Goal: Task Accomplishment & Management: Use online tool/utility

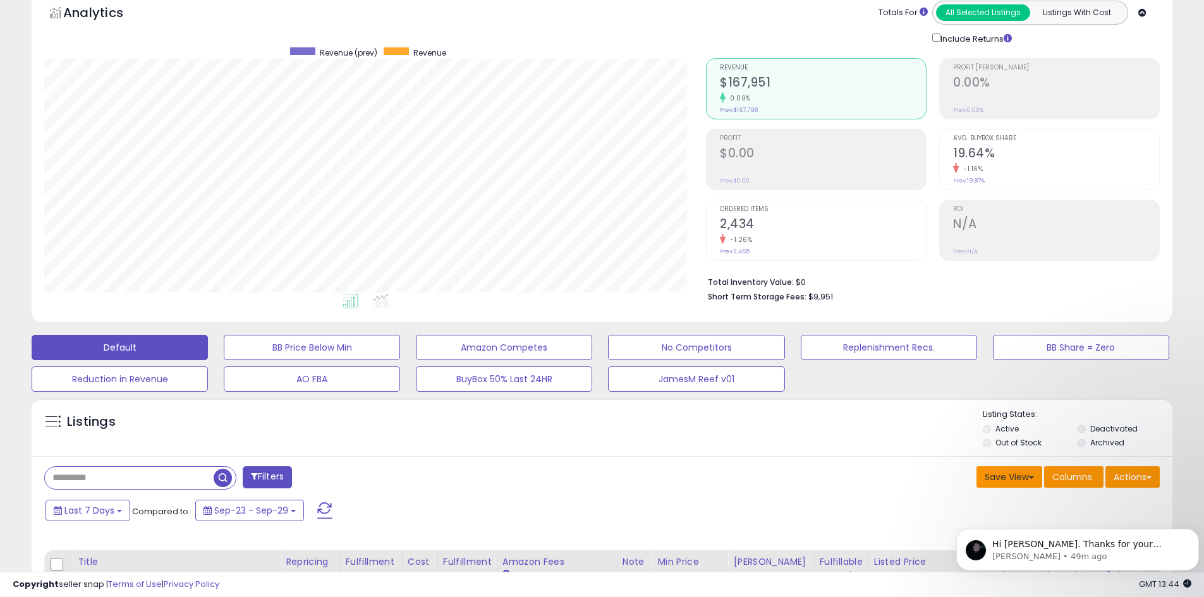
scroll to position [259, 662]
click at [1045, 550] on span "Hi [PERSON_NAME]. Thanks for your patience. Apologies for the [MEDICAL_DATA]! E…" at bounding box center [1079, 563] width 174 height 48
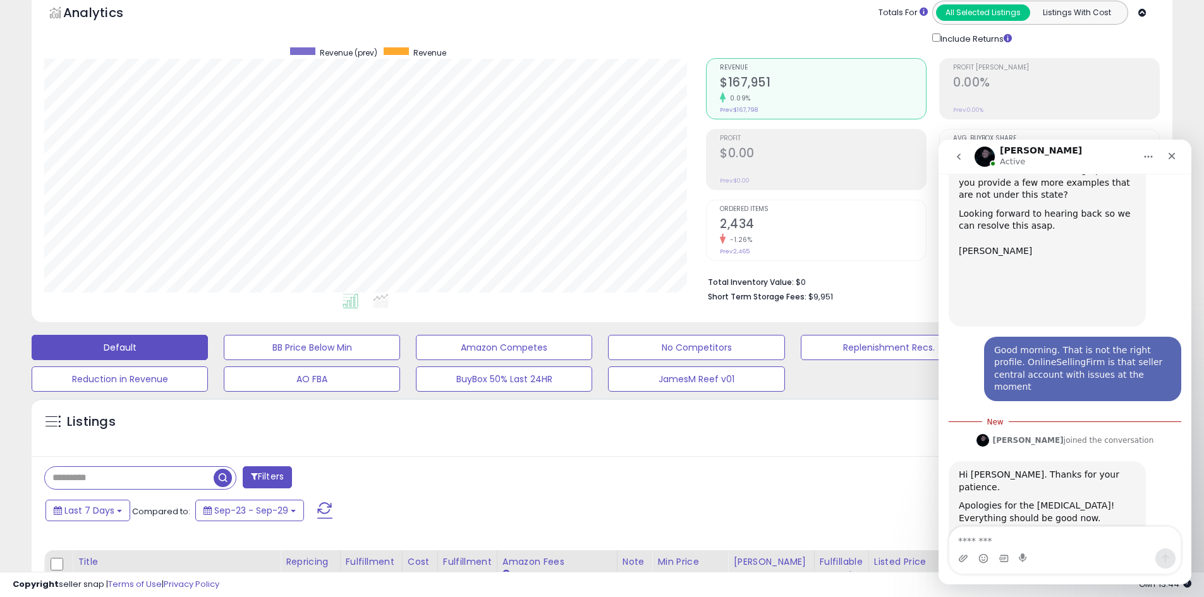
scroll to position [462, 0]
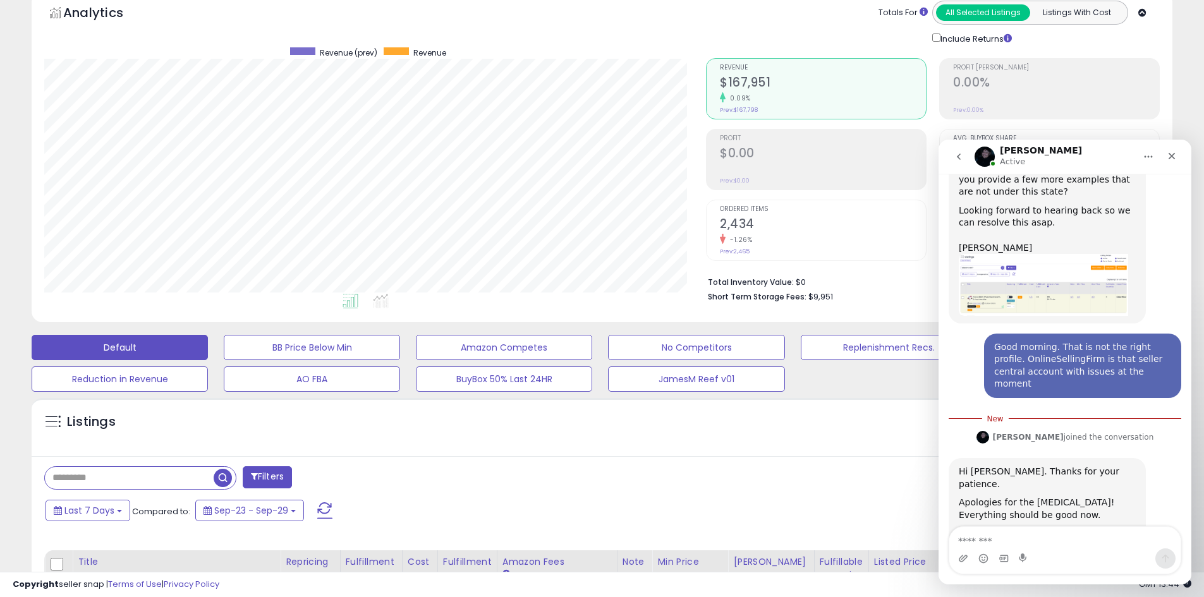
click at [1015, 531] on textarea "Message…" at bounding box center [1064, 537] width 231 height 21
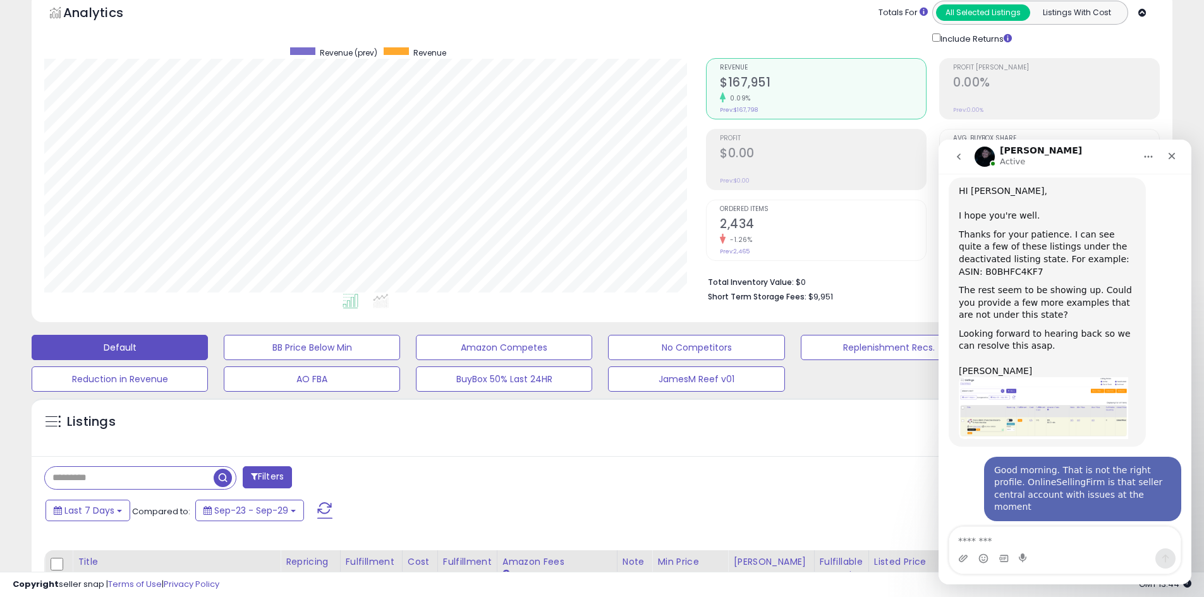
scroll to position [336, 0]
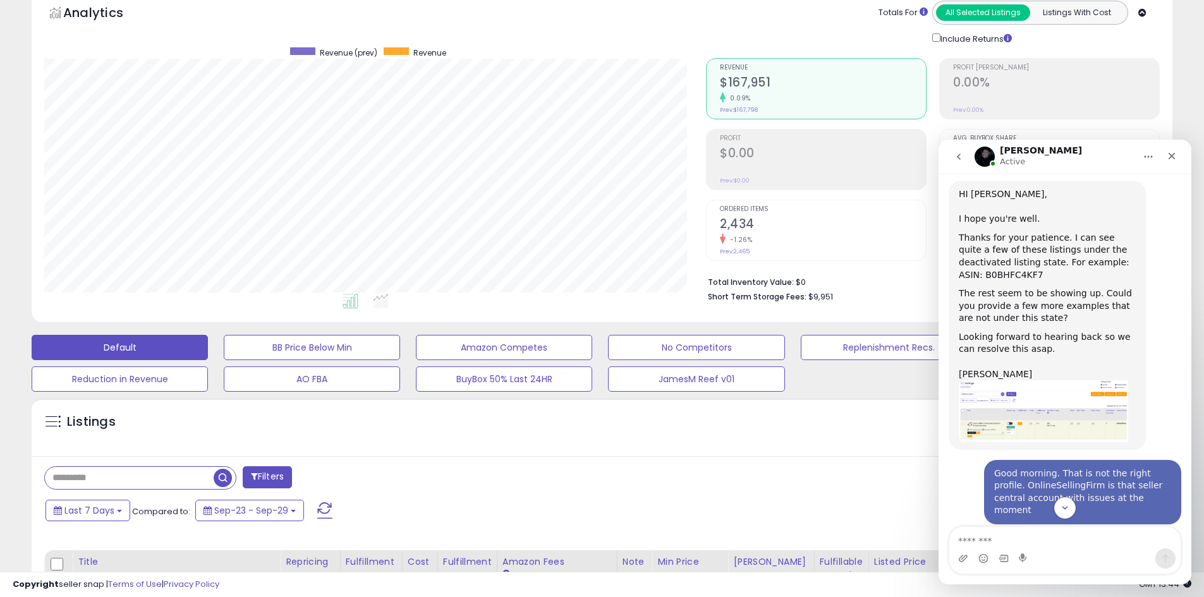
click at [1104, 247] on div "Thanks for your patience. I can see quite a few of these listings under the dea…" at bounding box center [1047, 256] width 177 height 49
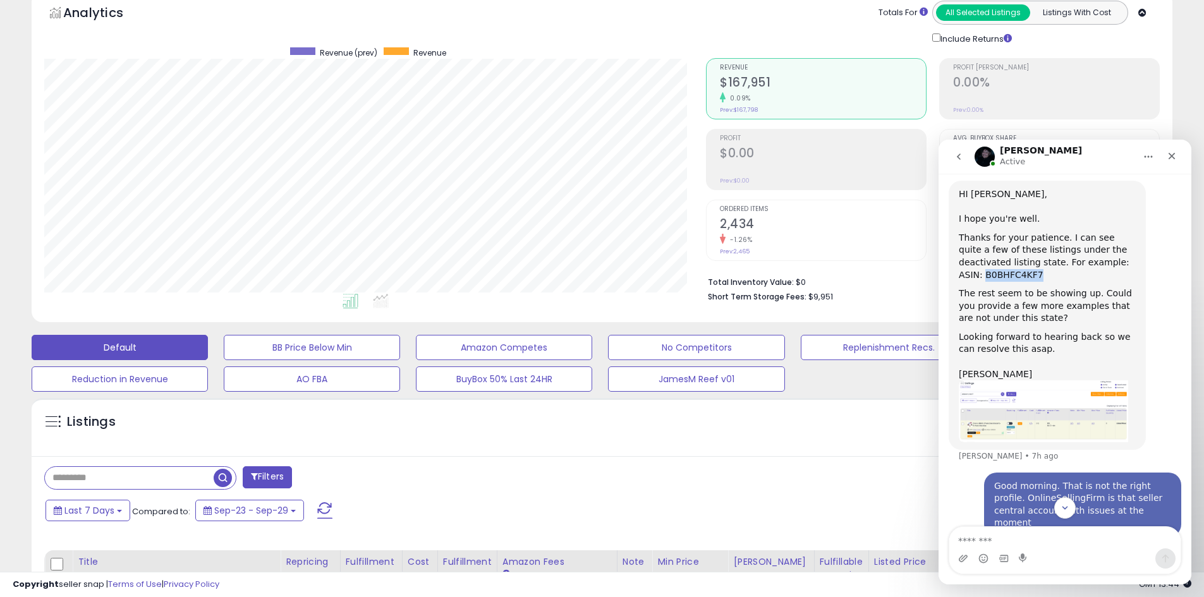
click at [1104, 247] on div "Thanks for your patience. I can see quite a few of these listings under the dea…" at bounding box center [1047, 256] width 177 height 49
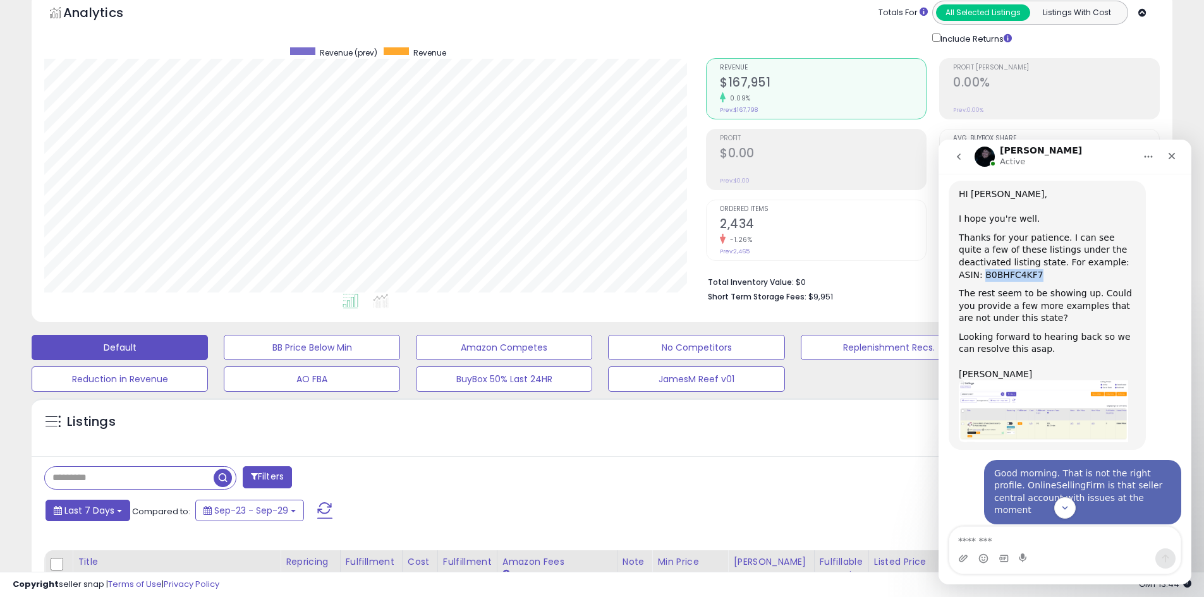
copy div "B0BHFC4KF7"
click at [82, 473] on input "text" at bounding box center [129, 478] width 169 height 22
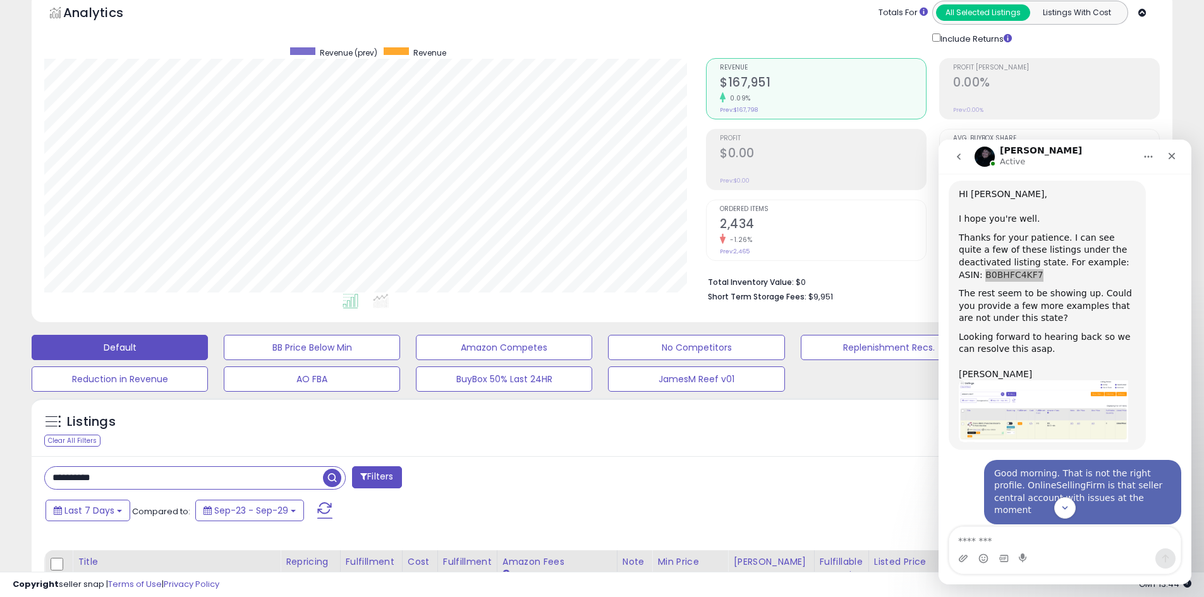
type input "**********"
click at [329, 477] on span "button" at bounding box center [332, 478] width 18 height 18
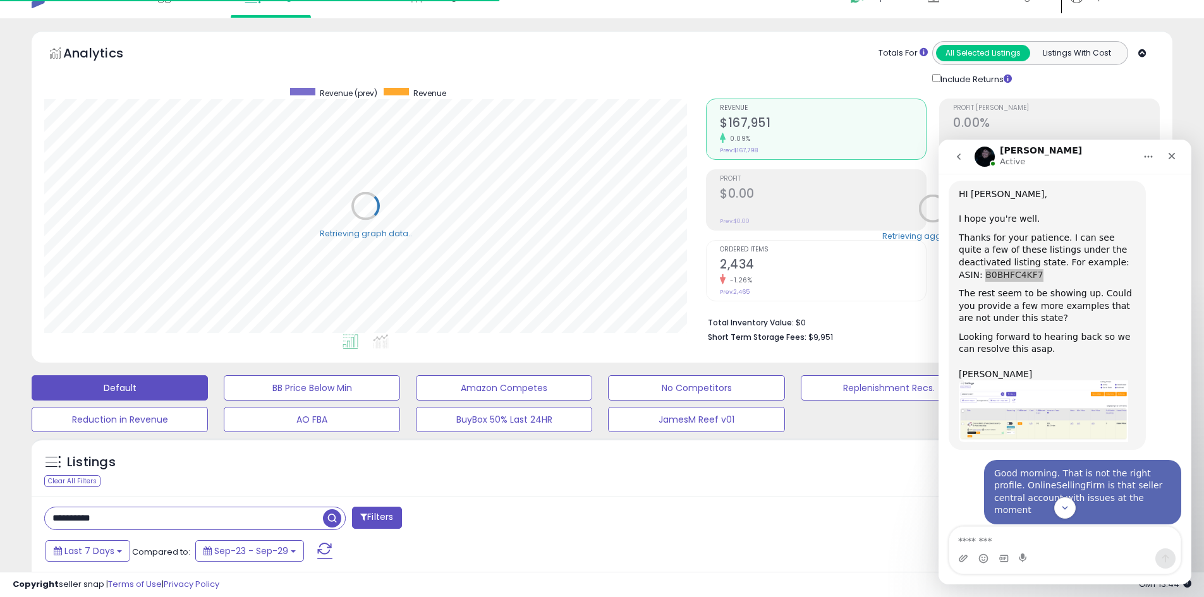
scroll to position [0, 0]
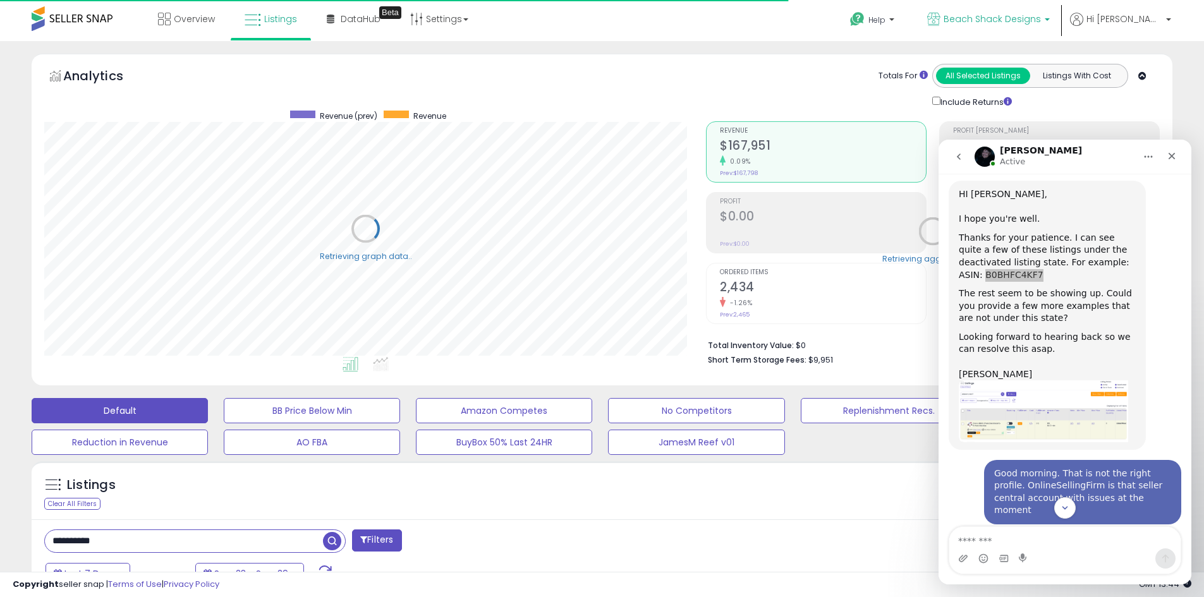
click at [1033, 21] on span "Beach Shack Designs" at bounding box center [992, 19] width 97 height 13
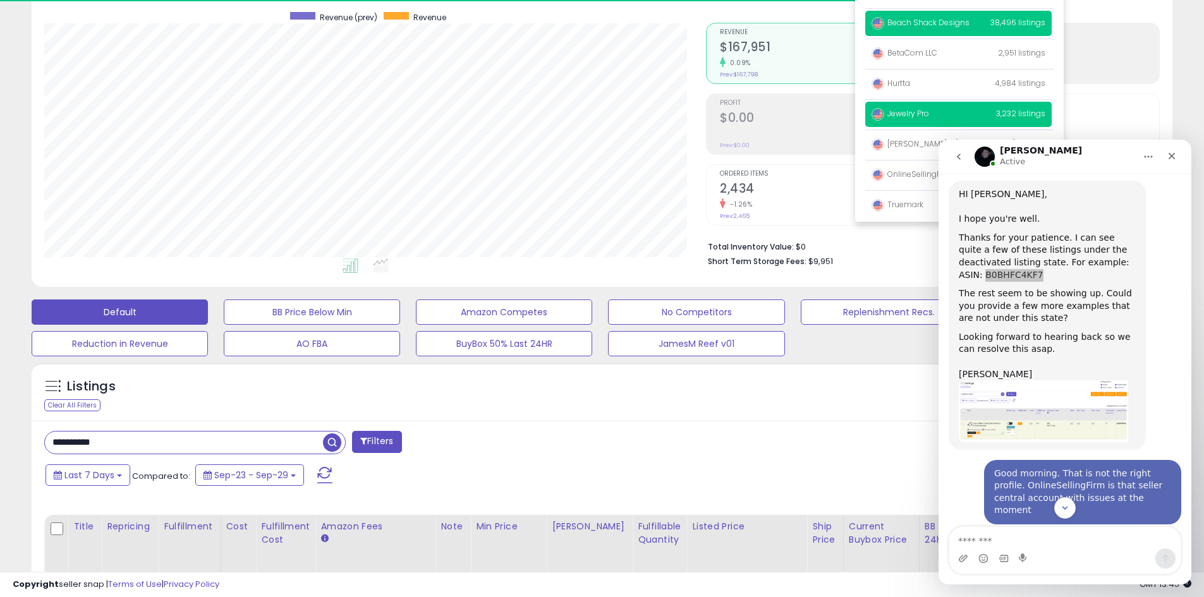
scroll to position [126, 0]
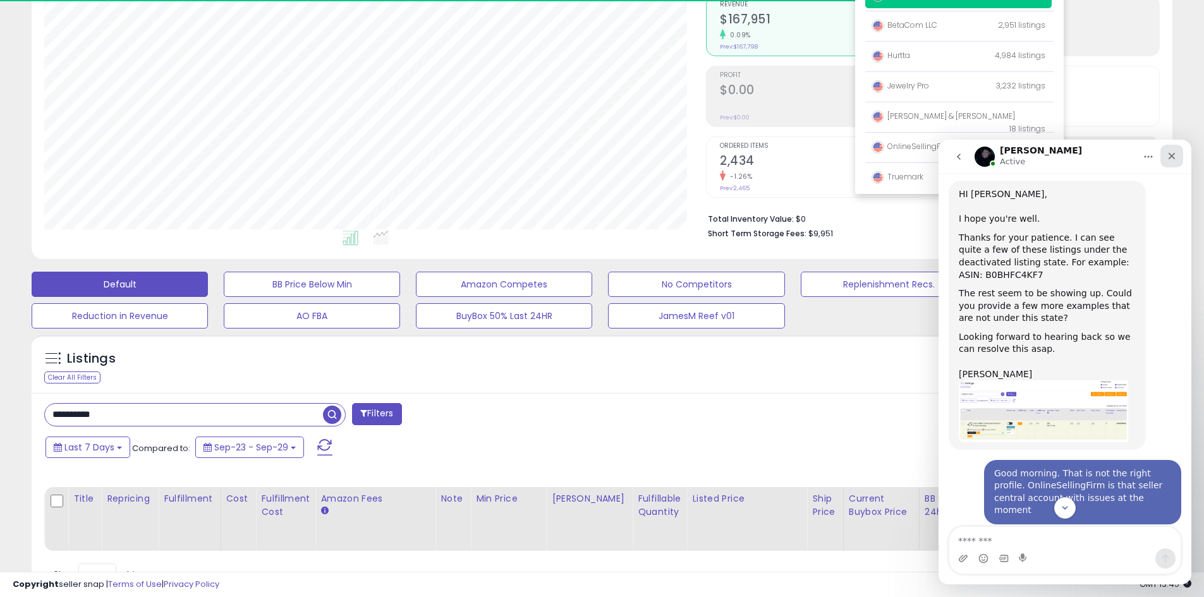
click at [1172, 154] on icon "Close" at bounding box center [1172, 156] width 10 height 10
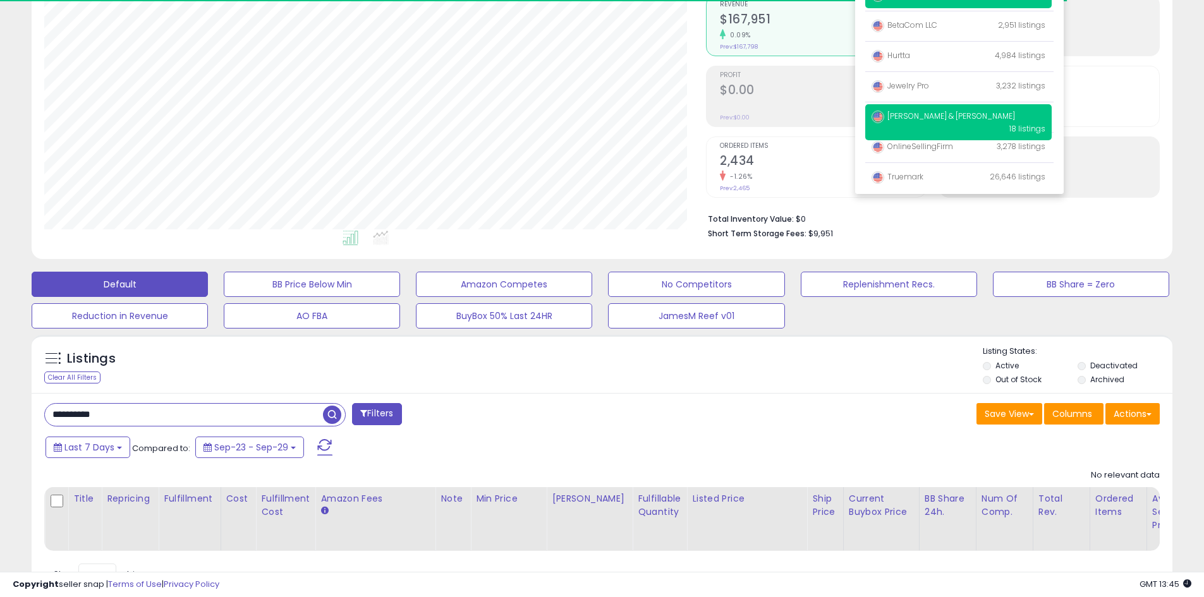
scroll to position [441, 0]
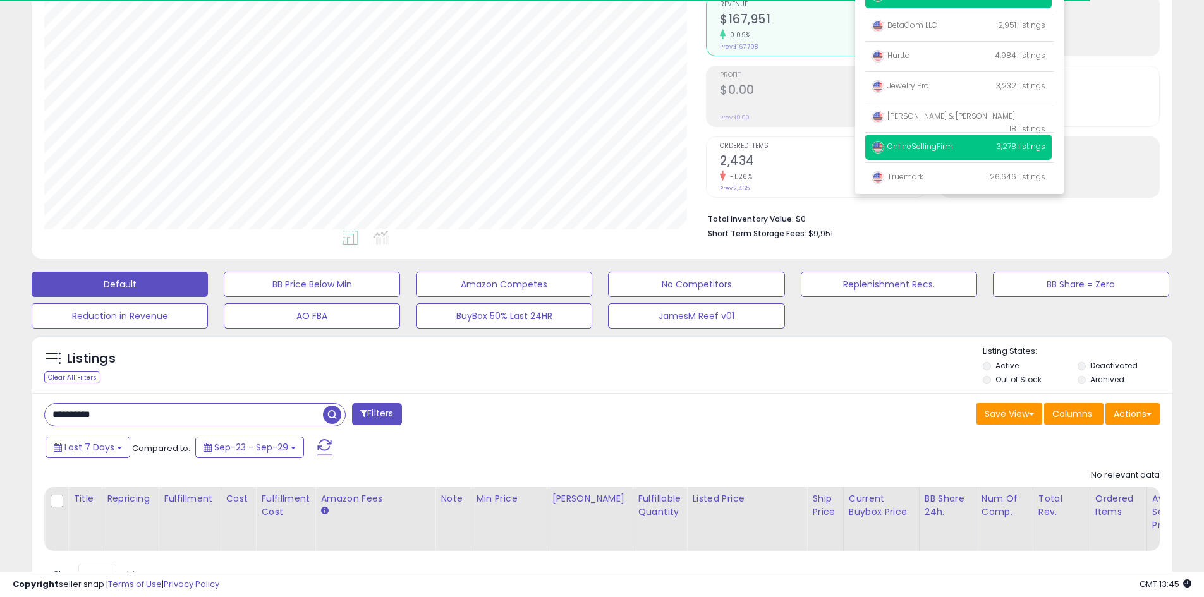
click at [953, 149] on span "OnlineSellingFirm" at bounding box center [913, 146] width 82 height 11
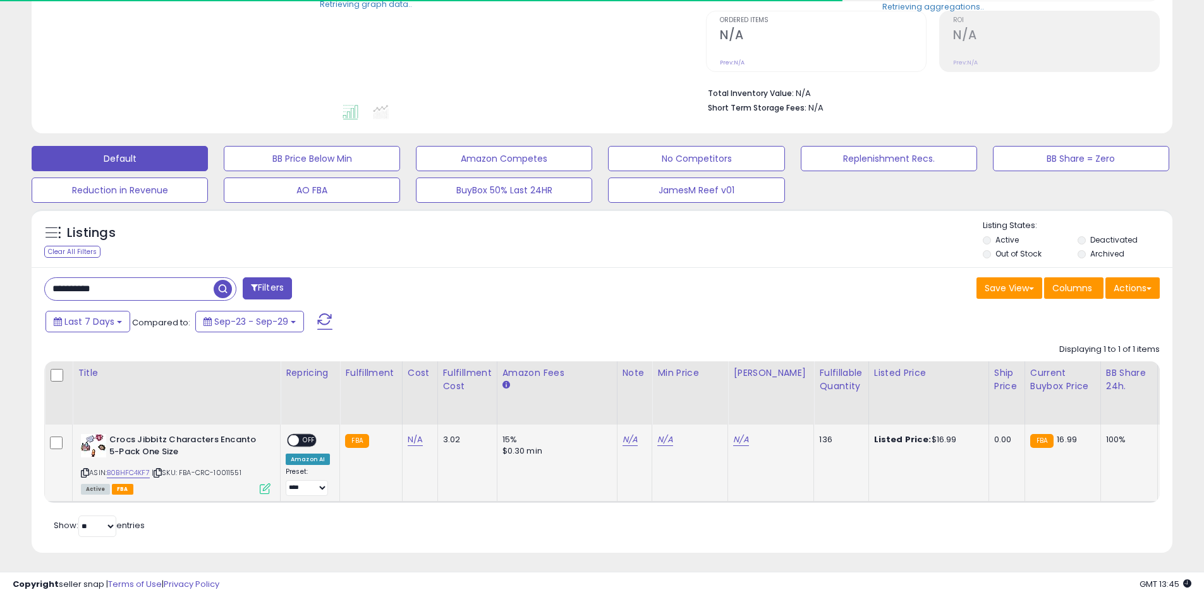
scroll to position [253, 0]
click at [171, 293] on input "**********" at bounding box center [129, 288] width 169 height 22
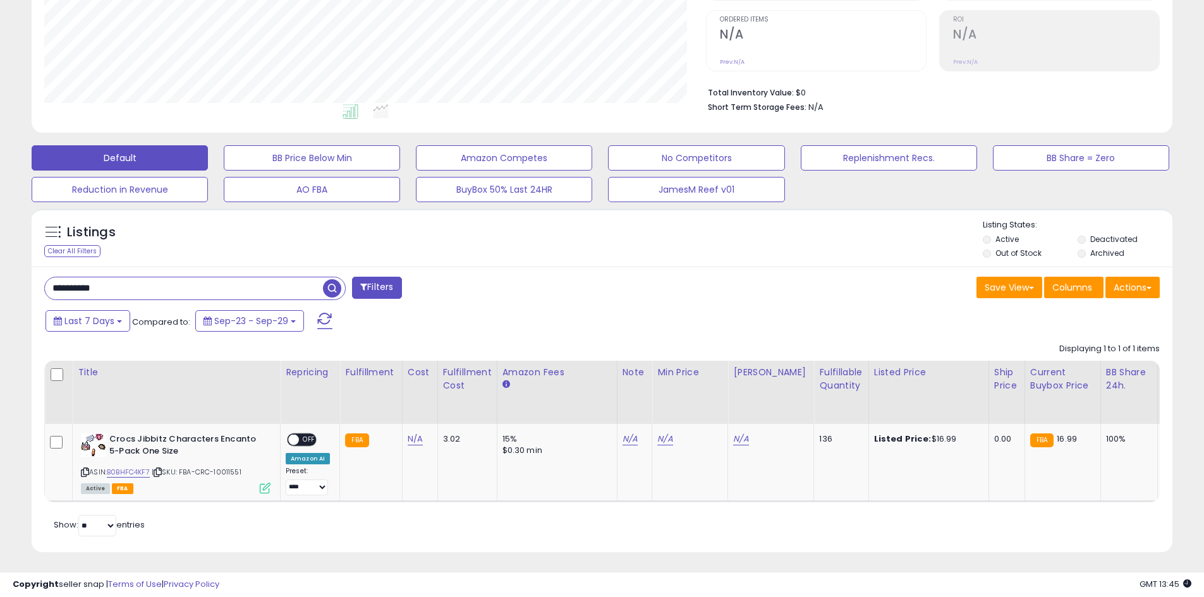
click at [338, 292] on span "button" at bounding box center [332, 288] width 18 height 18
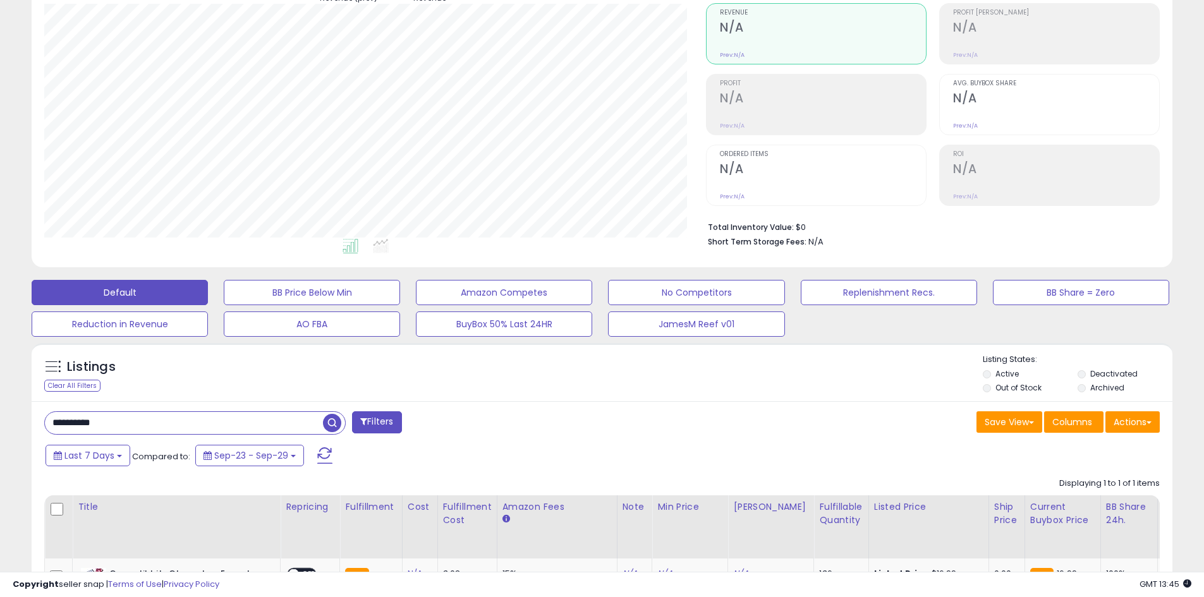
scroll to position [0, 0]
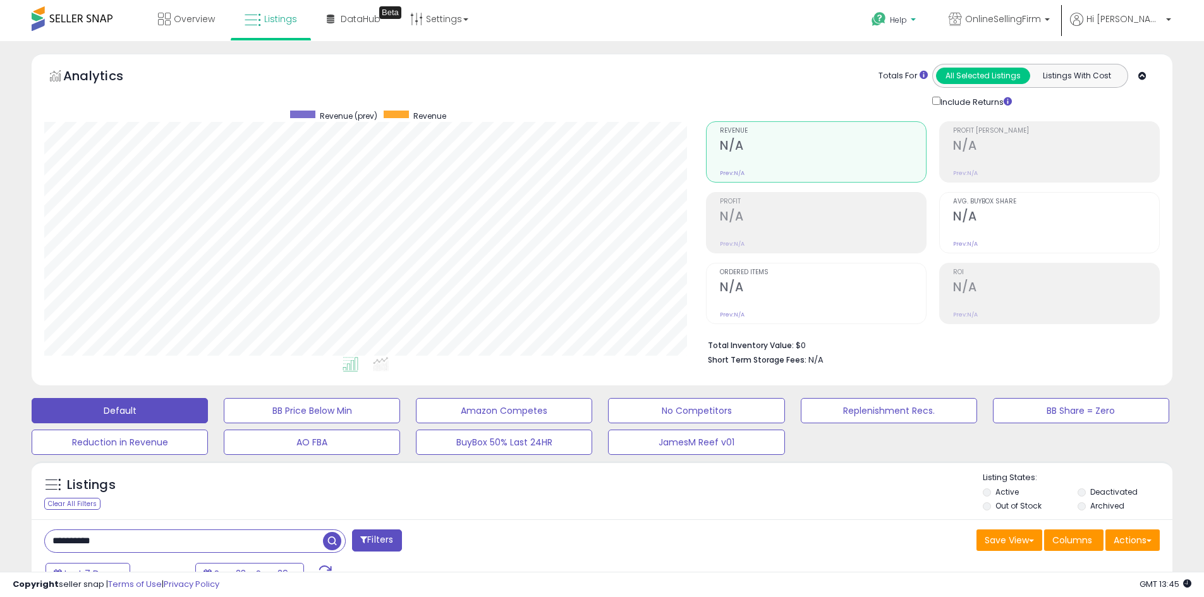
click at [907, 18] on span "Help" at bounding box center [898, 20] width 17 height 11
click at [942, 71] on link "Contact Support" at bounding box center [907, 67] width 68 height 12
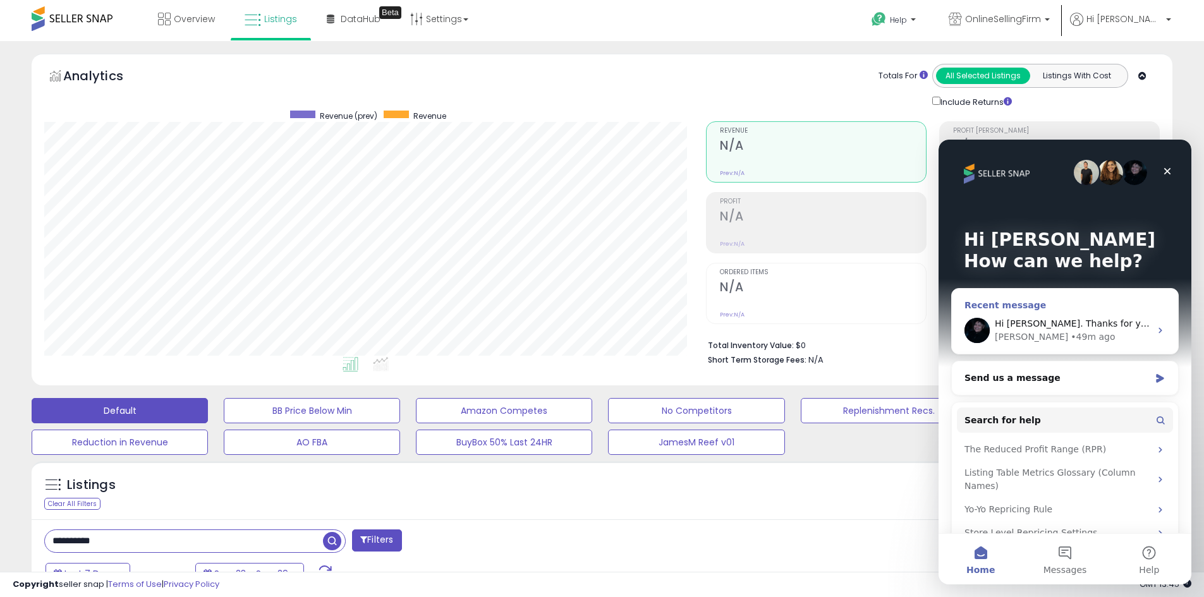
click at [1071, 331] on div "• 49m ago" at bounding box center [1093, 337] width 44 height 13
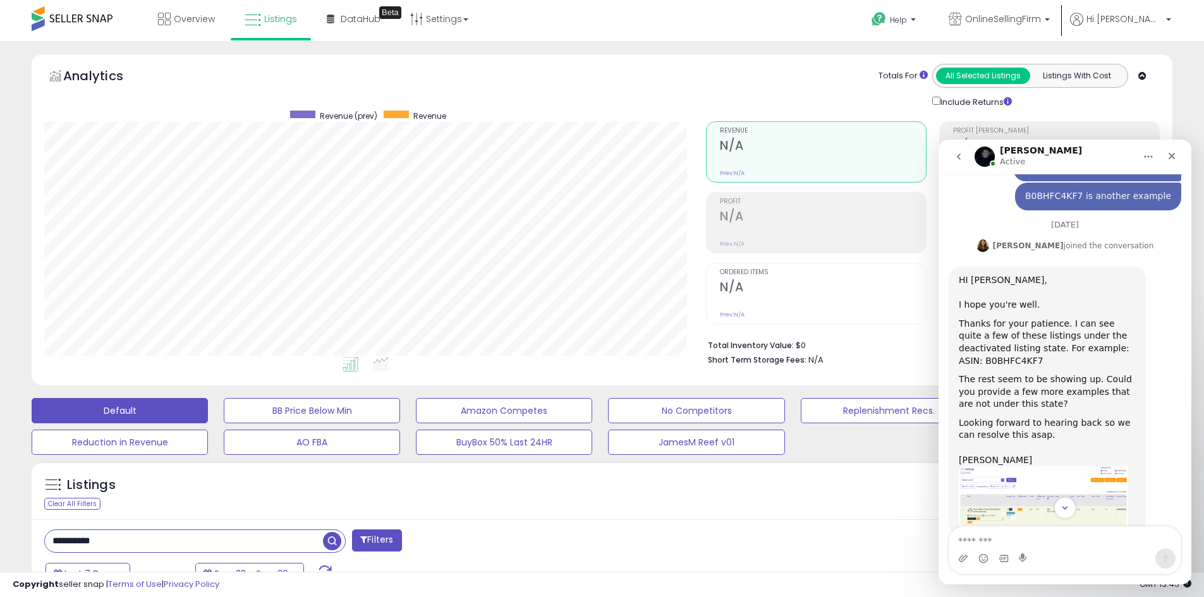
scroll to position [125, 0]
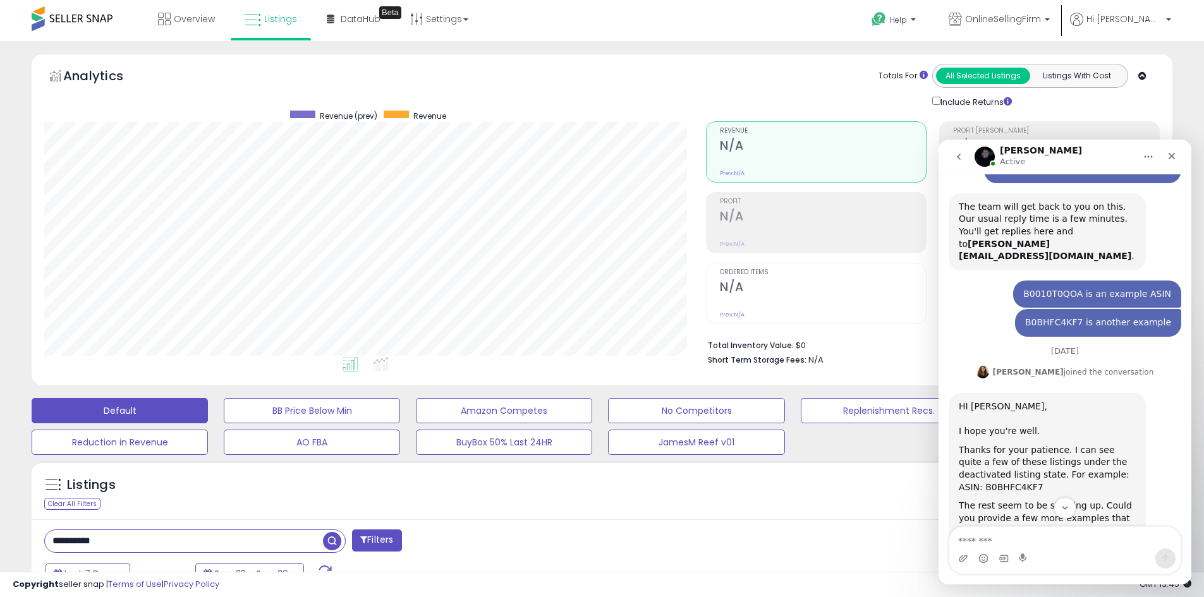
click at [1056, 317] on div "B0BHFC4KF7 is another example" at bounding box center [1098, 323] width 146 height 13
copy div "B0BHFC4KF7"
click at [1049, 288] on div "B0010T0QOA is an example ASIN" at bounding box center [1097, 294] width 148 height 13
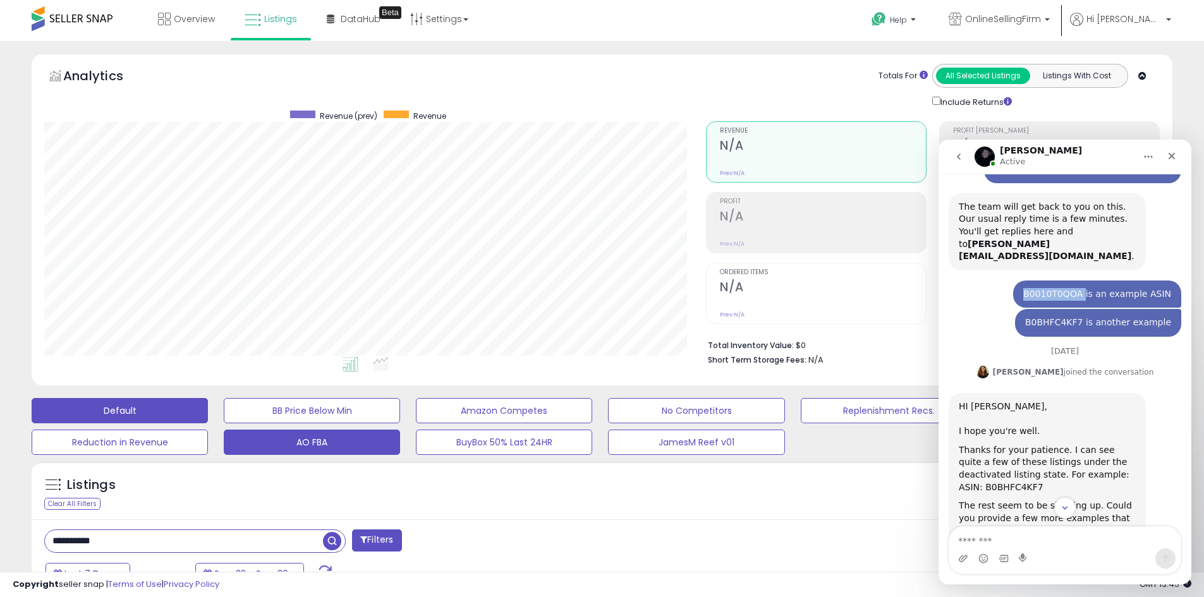
copy div "B0010T0QOA"
drag, startPoint x: 117, startPoint y: 545, endPoint x: 40, endPoint y: 517, distance: 82.0
click at [0, 521] on div "**********" at bounding box center [602, 447] width 1204 height 812
type input "**********"
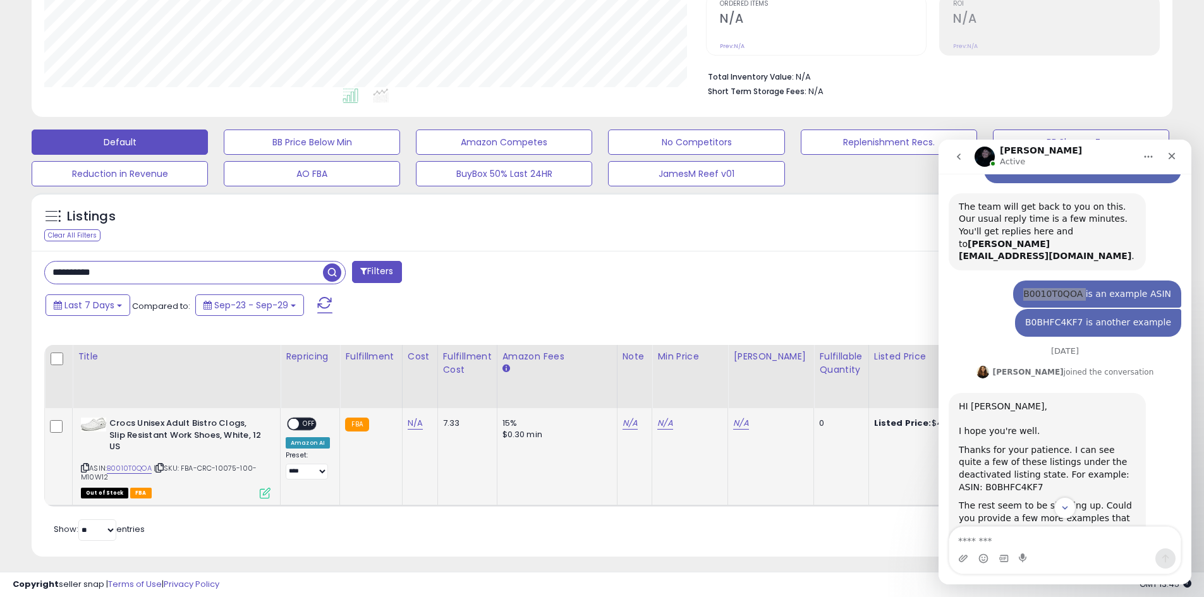
scroll to position [273, 0]
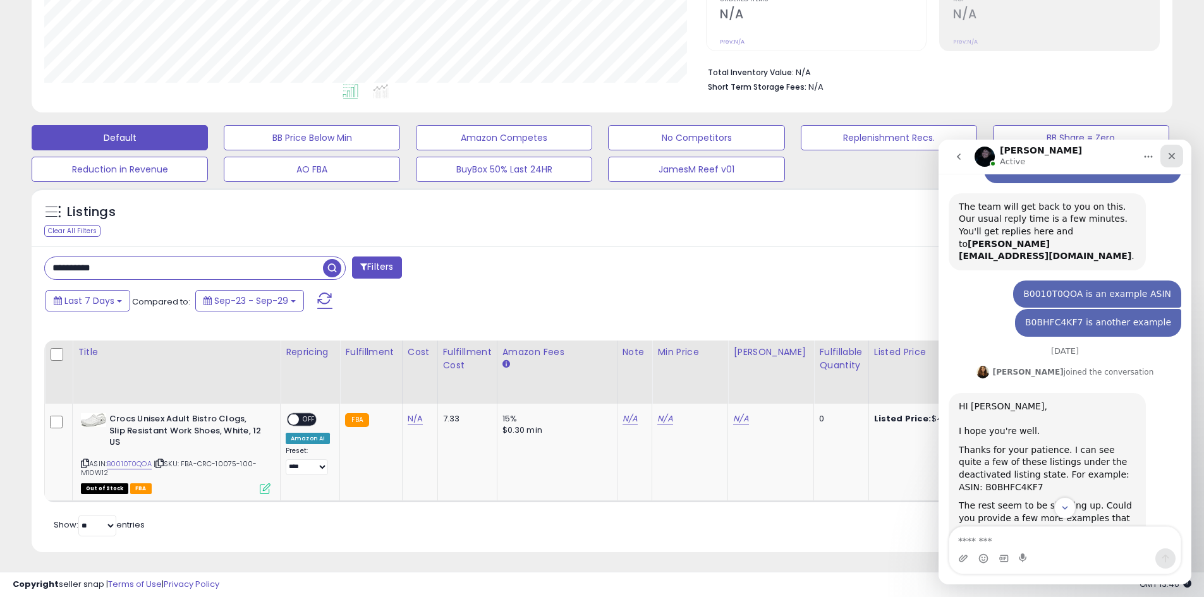
click at [1173, 154] on icon "Close" at bounding box center [1172, 156] width 10 height 10
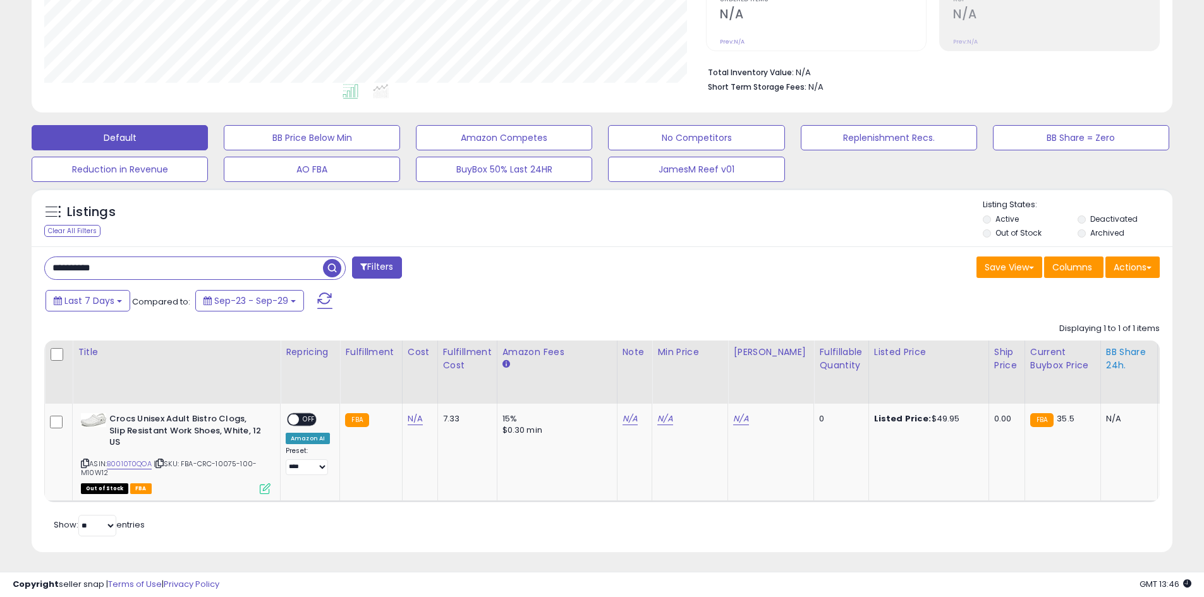
scroll to position [441, 0]
drag, startPoint x: 137, startPoint y: 267, endPoint x: 0, endPoint y: 239, distance: 139.3
click at [0, 239] on div "**********" at bounding box center [602, 184] width 1204 height 832
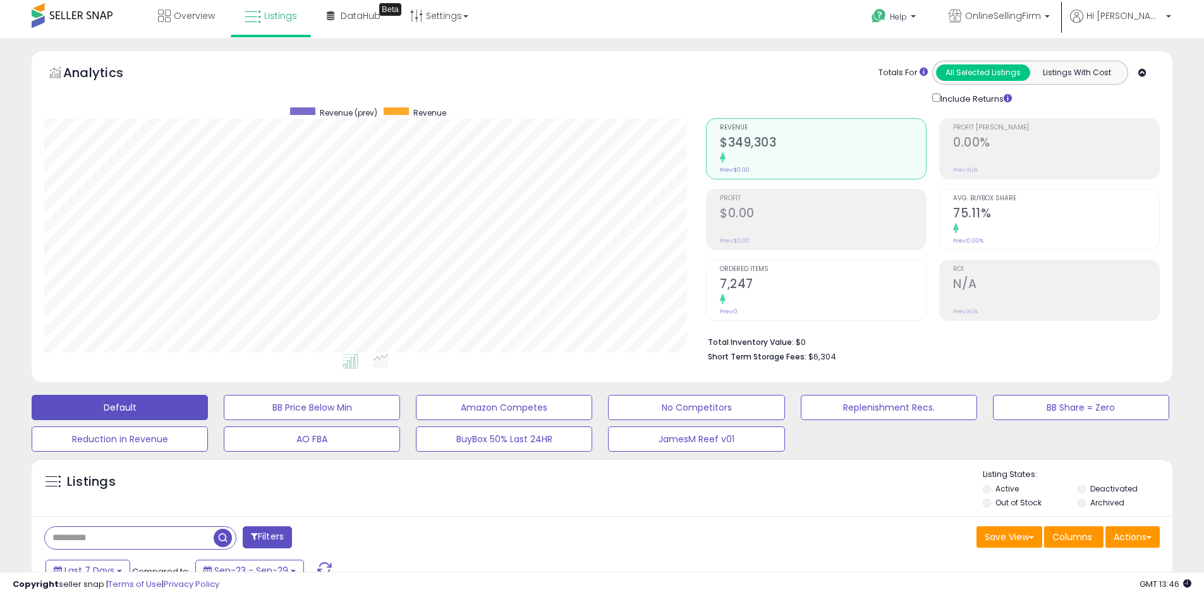
scroll to position [0, 0]
